Goal: Navigation & Orientation: Find specific page/section

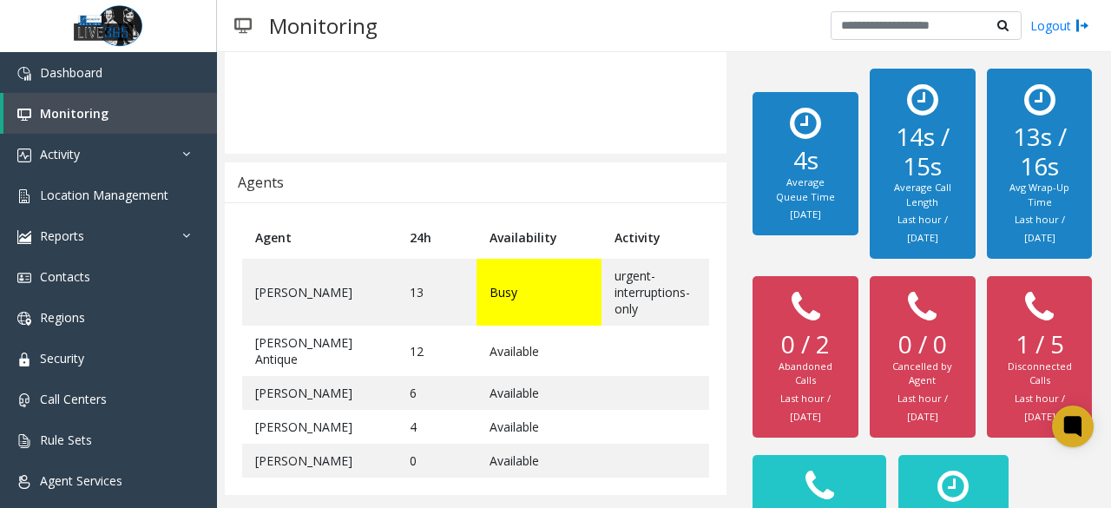
scroll to position [311, 0]
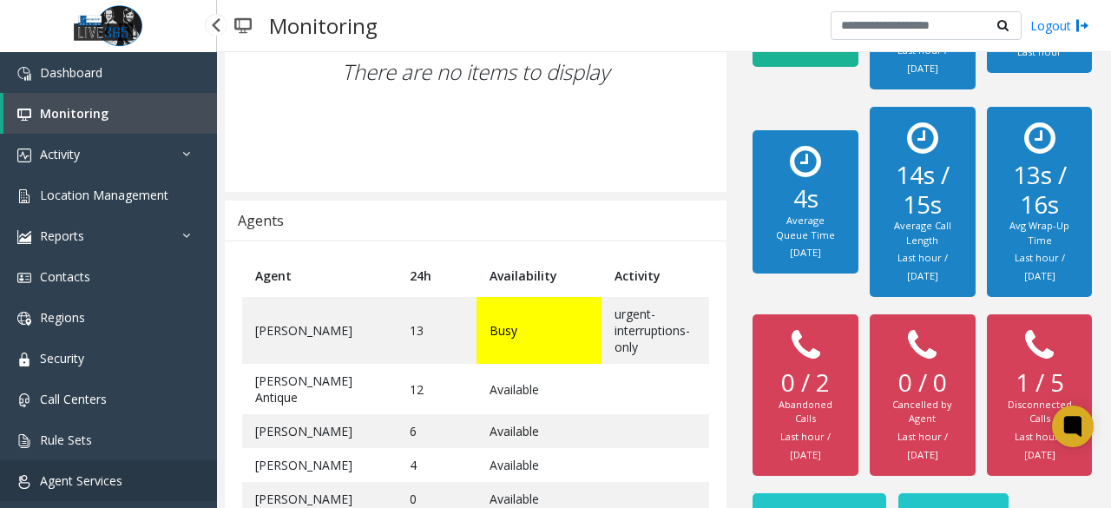
click at [123, 479] on link "Agent Services" at bounding box center [108, 480] width 217 height 41
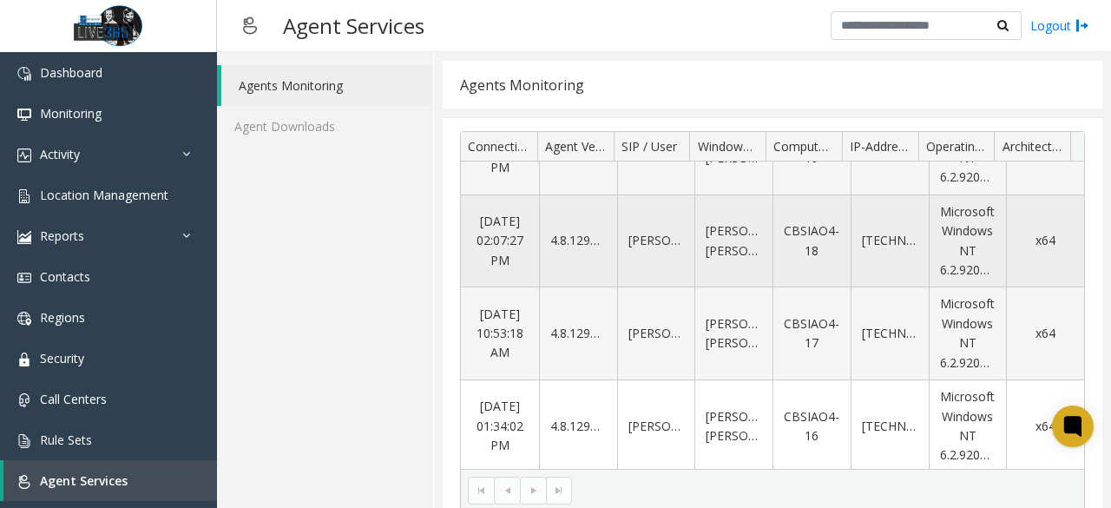
scroll to position [16, 0]
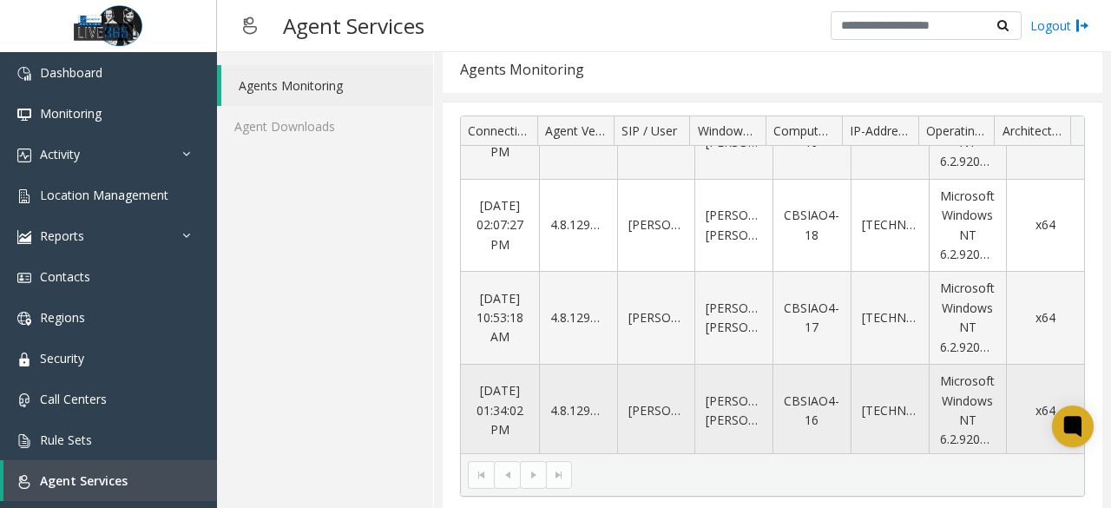
click at [702, 408] on td "[PERSON_NAME].[PERSON_NAME]" at bounding box center [734, 411] width 78 height 92
click at [497, 405] on td "[DATE] 01:34:02 PM" at bounding box center [500, 411] width 78 height 92
click at [639, 406] on td "[PERSON_NAME]" at bounding box center [656, 411] width 78 height 92
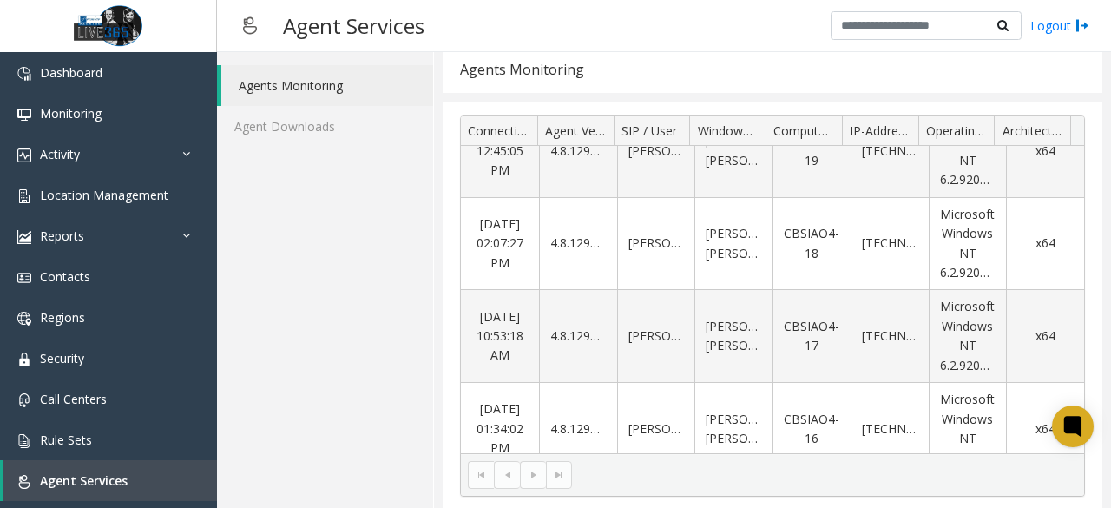
scroll to position [151, 0]
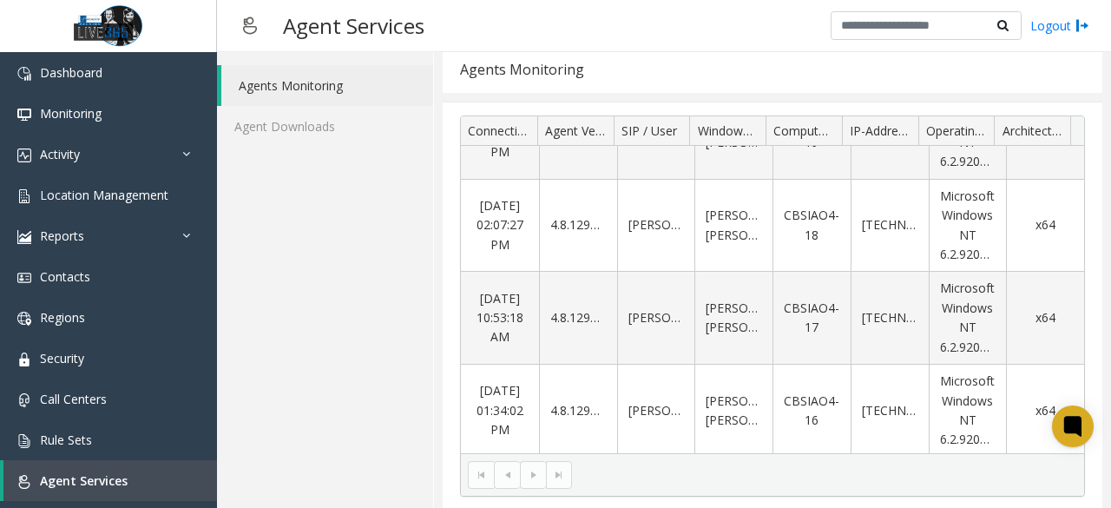
click at [524, 478] on kendo-pager-next-buttons at bounding box center [546, 475] width 52 height 28
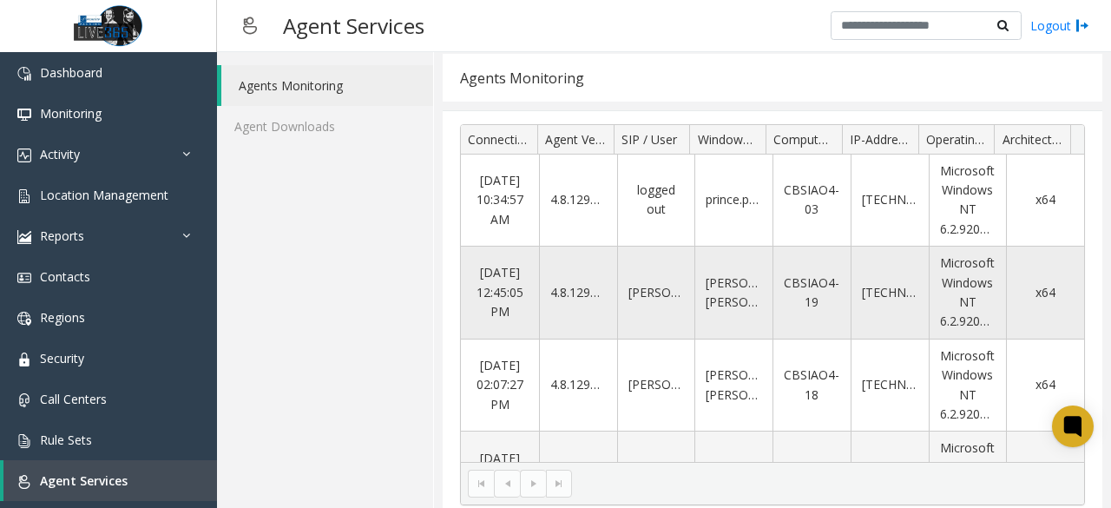
scroll to position [0, 0]
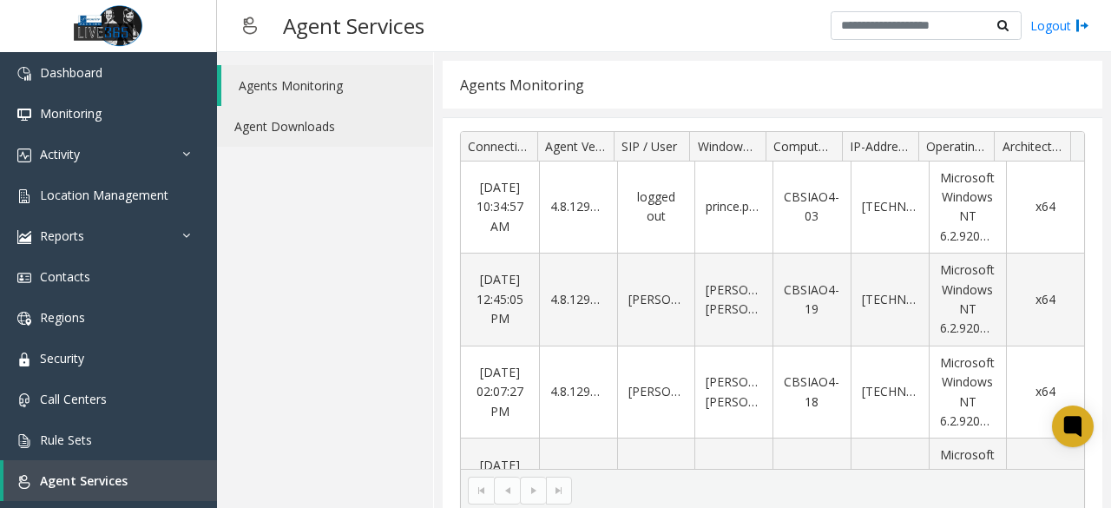
click at [307, 128] on link "Agent Downloads" at bounding box center [325, 126] width 216 height 41
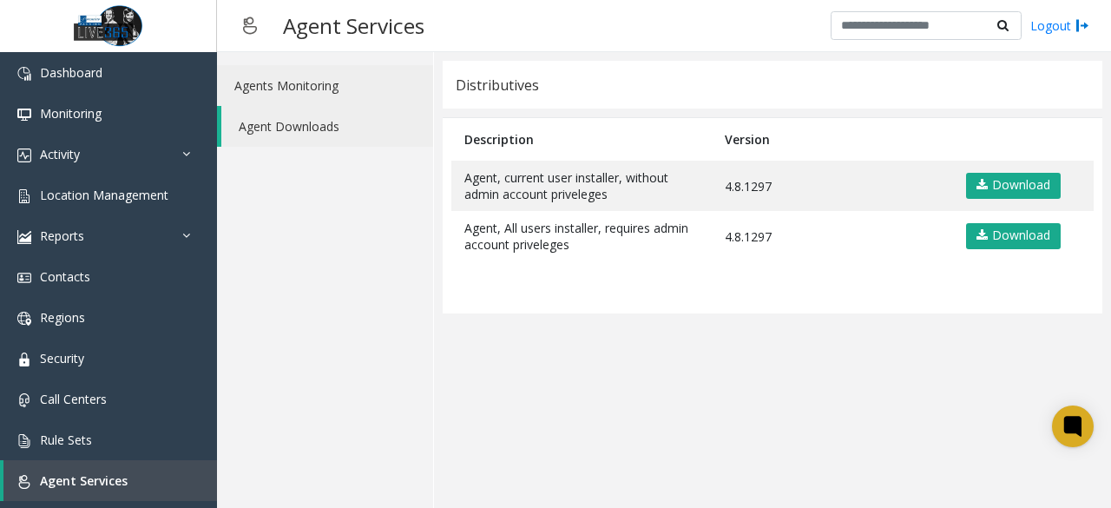
click at [310, 76] on link "Agents Monitoring" at bounding box center [325, 85] width 216 height 41
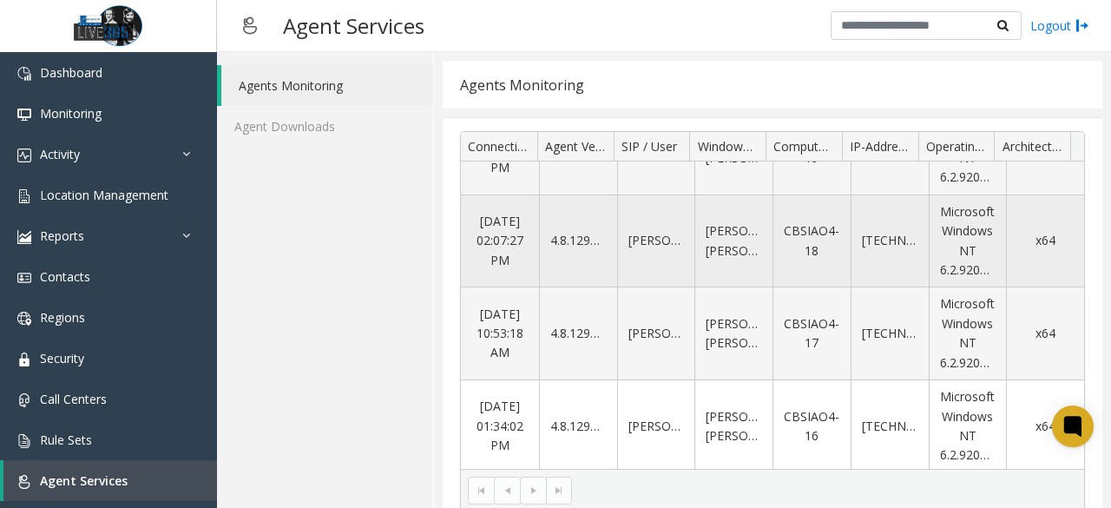
scroll to position [16, 0]
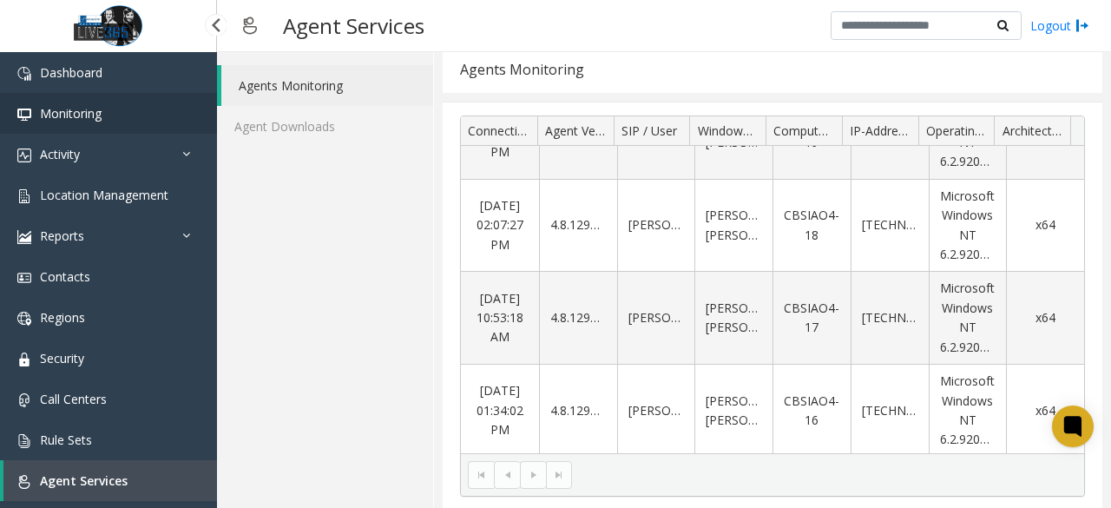
click at [142, 110] on link "Monitoring" at bounding box center [108, 113] width 217 height 41
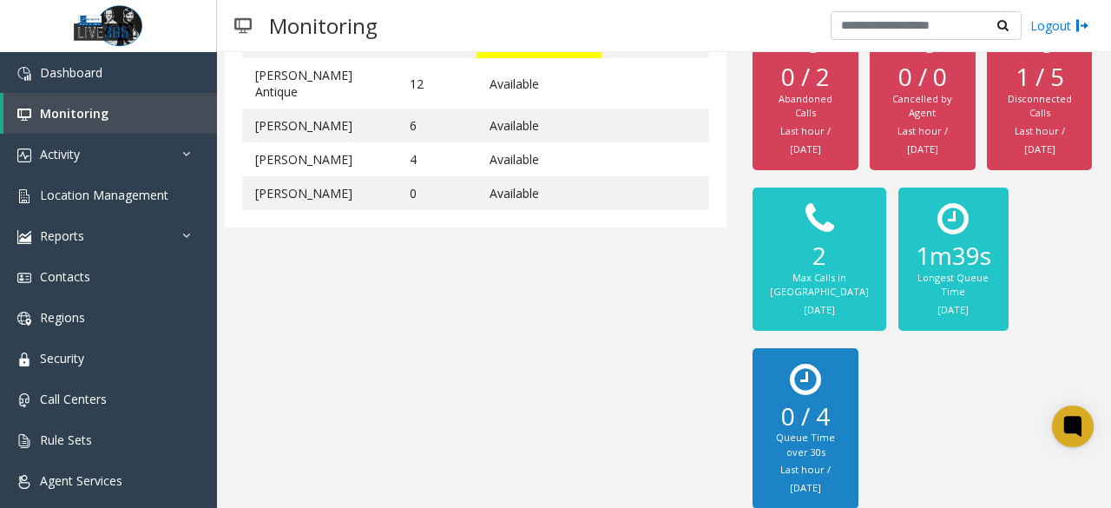
scroll to position [495, 0]
